Goal: Find specific page/section: Find specific page/section

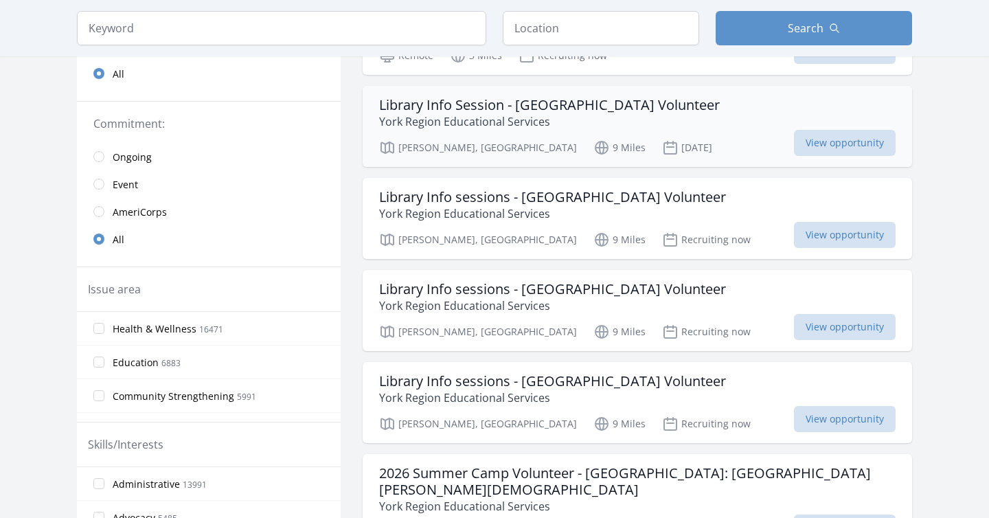
scroll to position [225, 0]
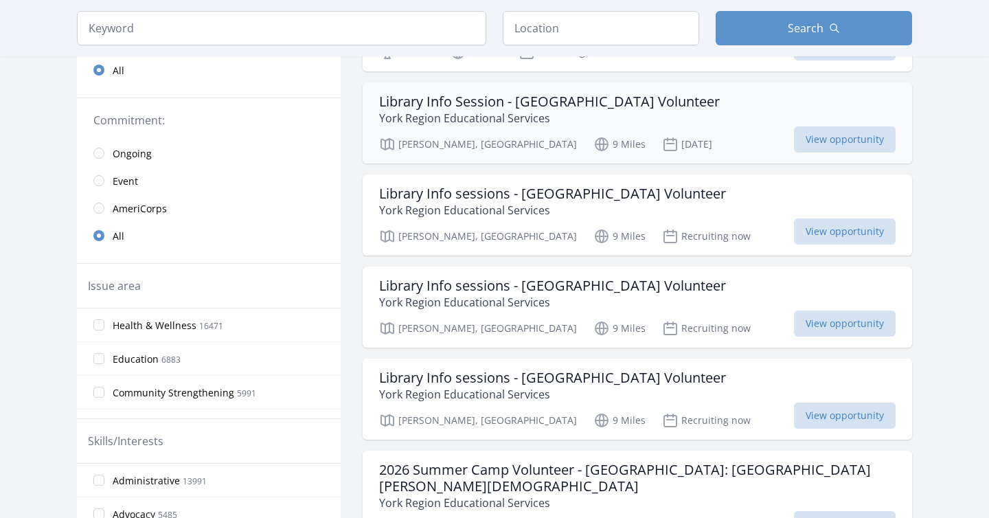
click at [646, 116] on p "York Region Educational Services" at bounding box center [549, 118] width 341 height 16
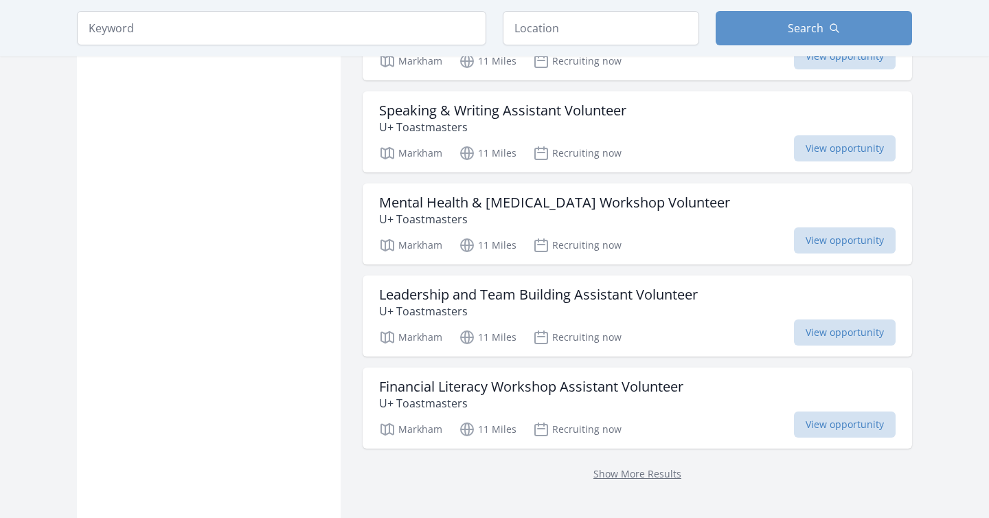
scroll to position [1629, 0]
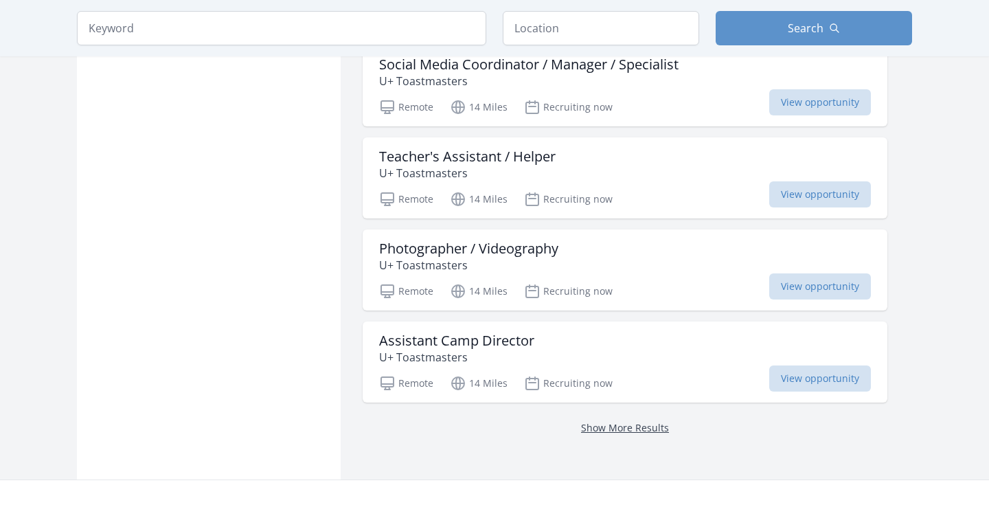
click at [613, 425] on link "Show More Results" at bounding box center [625, 427] width 88 height 13
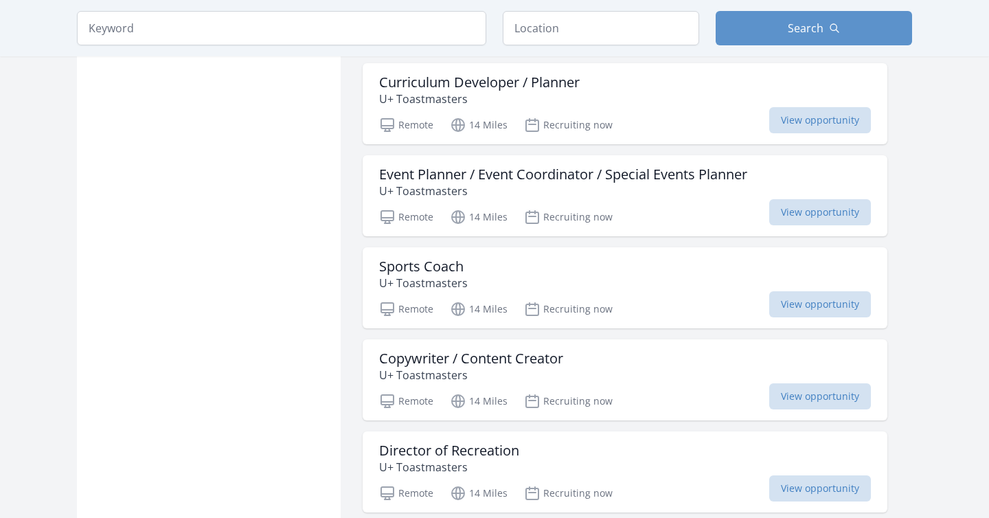
scroll to position [2270, 0]
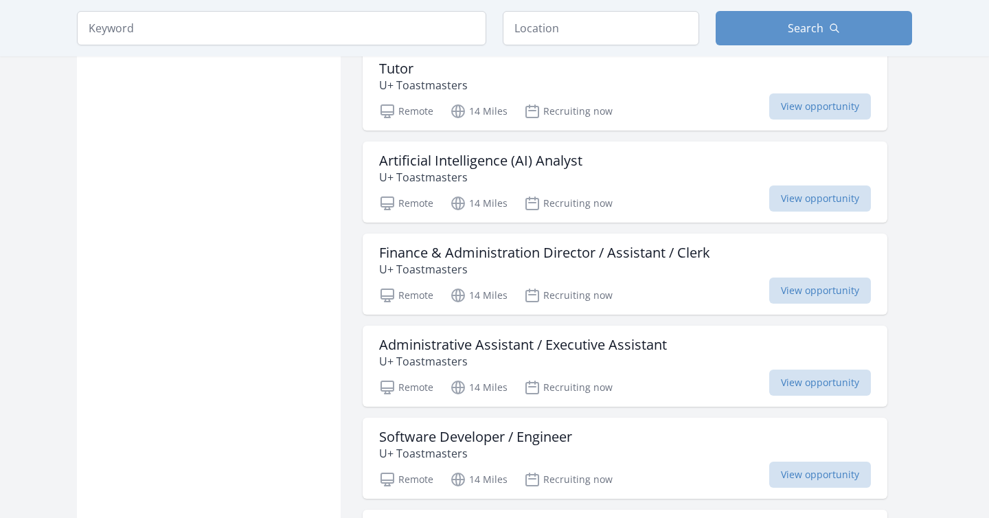
scroll to position [3748, 0]
